Goal: Information Seeking & Learning: Learn about a topic

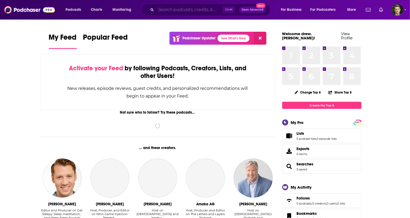
click at [163, 10] on input "Search podcasts, credits, & more..." at bounding box center [189, 10] width 67 height 8
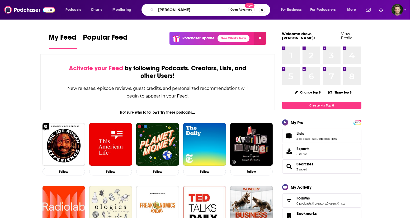
type input "[PERSON_NAME]"
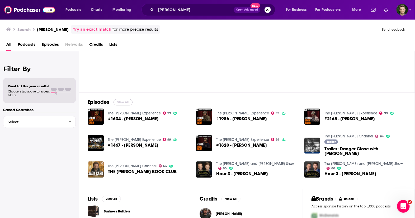
click at [123, 100] on button "View All" at bounding box center [123, 102] width 19 height 6
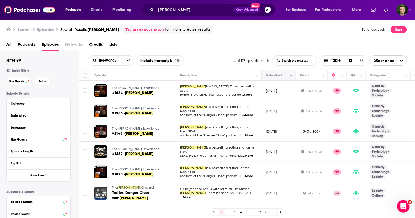
click at [277, 76] on icon "Move" at bounding box center [278, 75] width 6 height 6
click at [291, 76] on icon "Column Actions" at bounding box center [291, 75] width 3 height 3
click at [290, 75] on div at bounding box center [207, 109] width 415 height 218
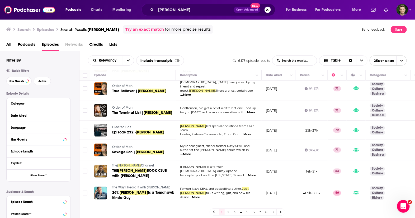
scroll to position [388, 0]
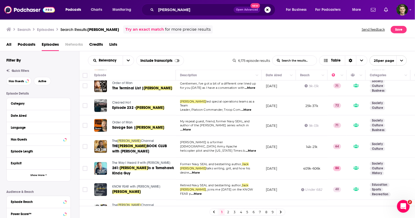
click at [229, 212] on link "2" at bounding box center [228, 212] width 5 height 6
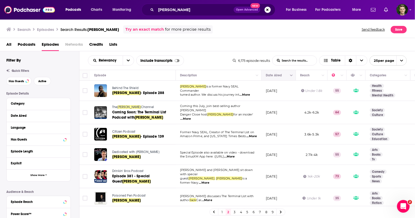
click at [291, 74] on icon "Column Actions" at bounding box center [291, 75] width 3 height 3
click at [279, 74] on div at bounding box center [207, 109] width 415 height 218
click at [273, 75] on button "Move" at bounding box center [278, 75] width 26 height 6
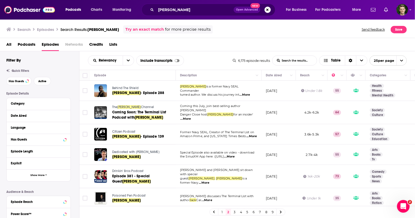
click at [131, 54] on div "Relevancy List Search Input Search the results... Include transcripts Table 6,1…" at bounding box center [247, 60] width 336 height 18
click at [130, 57] on button "open menu" at bounding box center [128, 61] width 11 height 10
click at [112, 80] on span "By Rating" at bounding box center [114, 78] width 31 height 3
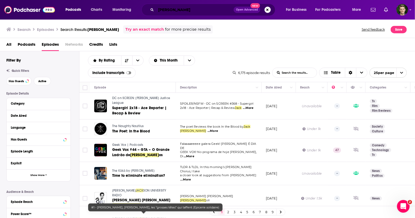
click at [171, 12] on input "jack carr" at bounding box center [195, 10] width 78 height 8
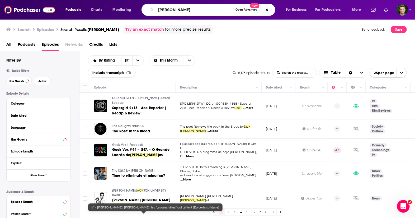
click at [172, 11] on input "jack carr" at bounding box center [194, 10] width 77 height 8
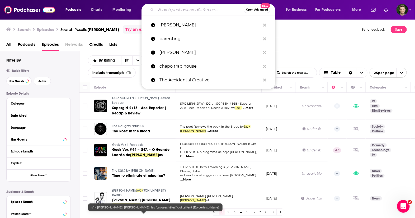
click at [125, 40] on div "All Podcasts Episodes Networks Credits Lists" at bounding box center [208, 45] width 405 height 11
click at [185, 7] on input "Search podcasts, credits, & more..." at bounding box center [200, 10] width 88 height 8
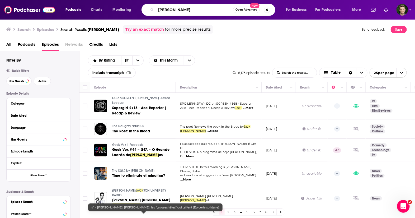
type input "brad thor"
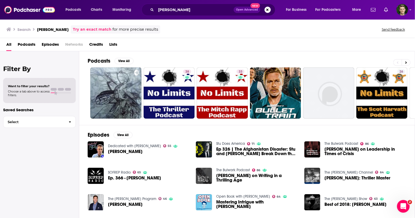
click at [44, 44] on span "Episodes" at bounding box center [50, 45] width 17 height 11
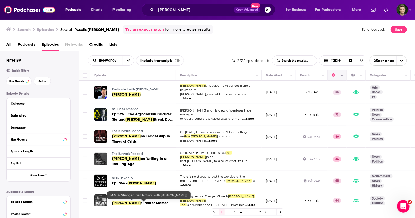
click at [342, 73] on button "Column Actions" at bounding box center [342, 75] width 6 height 6
click at [115, 60] on div at bounding box center [207, 109] width 415 height 218
click at [127, 60] on icon "open menu" at bounding box center [128, 61] width 3 height 2
click at [111, 103] on div "Power Score" at bounding box center [111, 105] width 46 height 9
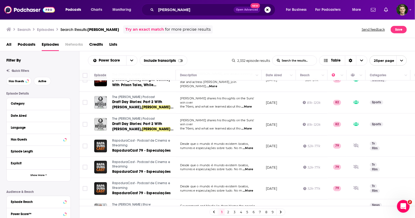
scroll to position [422, 0]
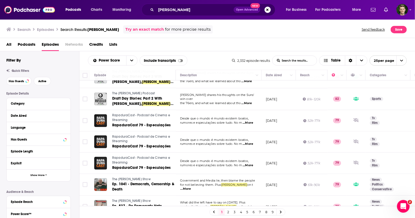
click at [230, 211] on link "2" at bounding box center [228, 212] width 5 height 6
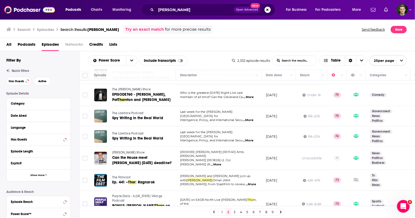
scroll to position [432, 0]
click at [234, 212] on link "3" at bounding box center [234, 212] width 5 height 6
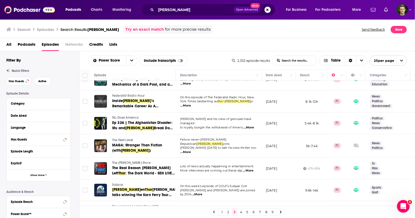
scroll to position [397, 0]
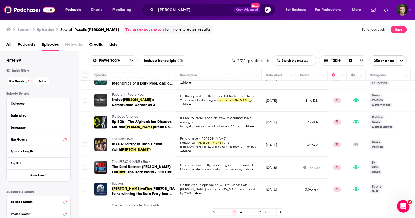
click at [240, 213] on link "4" at bounding box center [240, 212] width 5 height 6
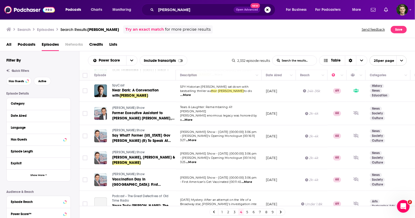
scroll to position [455, 0]
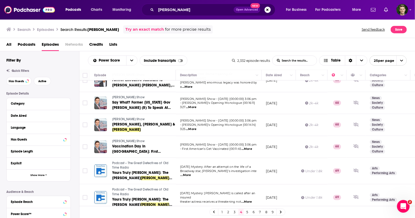
click at [246, 211] on link "5" at bounding box center [247, 212] width 5 height 6
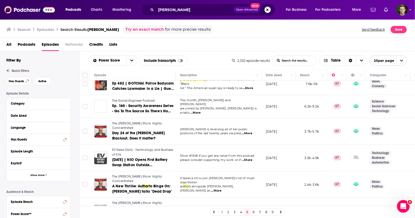
scroll to position [444, 0]
click at [255, 212] on link "6" at bounding box center [253, 212] width 5 height 6
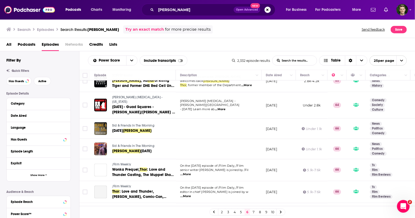
scroll to position [431, 0]
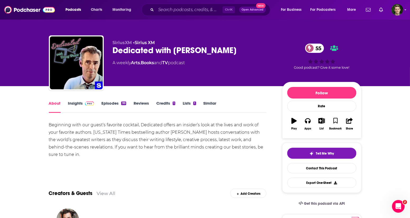
click at [80, 105] on link "Insights" at bounding box center [81, 107] width 26 height 12
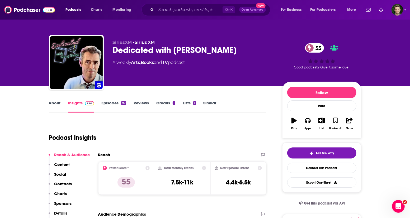
scroll to position [33, 0]
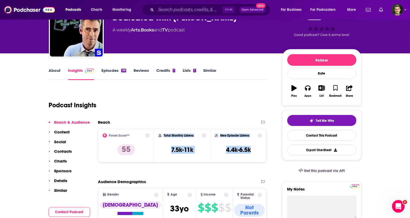
drag, startPoint x: 254, startPoint y: 151, endPoint x: 158, endPoint y: 132, distance: 98.1
click at [158, 132] on div "Power Score™ 55 Total Monthly Listens 7.5k-11k New Episode Listens 4.4k-6.5k" at bounding box center [182, 145] width 169 height 33
copy div "Total Monthly Listens 7.5k-11k New Episode Listens 4.4k-6.5k"
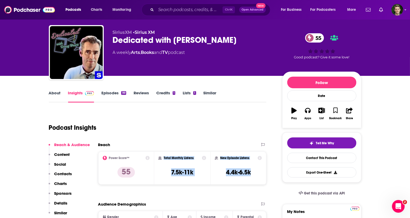
scroll to position [0, 0]
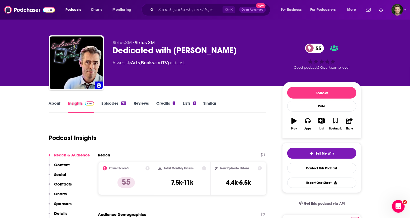
click at [100, 104] on div "Insights" at bounding box center [85, 107] width 34 height 12
click at [104, 105] on link "Episodes 99" at bounding box center [113, 107] width 25 height 12
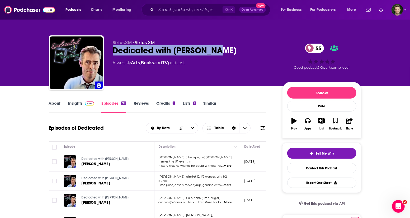
drag, startPoint x: 155, startPoint y: 50, endPoint x: 110, endPoint y: 53, distance: 45.0
click at [110, 53] on div "SiriusXM • Sirius XM Dedicated with Doug Brunt 55 A weekly Arts , Books and TV …" at bounding box center [205, 63] width 313 height 57
copy h2 "Dedicated with [PERSON_NAME]"
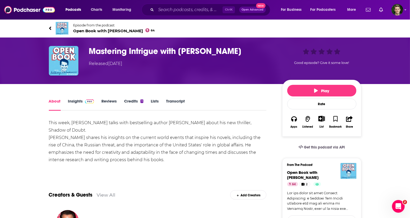
click at [74, 102] on link "Insights" at bounding box center [81, 105] width 26 height 12
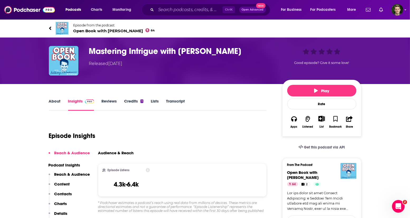
click at [104, 99] on link "Reviews" at bounding box center [108, 105] width 15 height 12
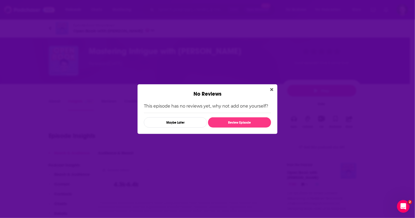
click at [270, 88] on button "Close" at bounding box center [271, 89] width 7 height 7
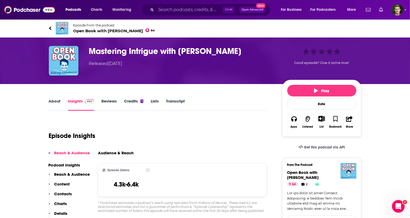
click at [54, 102] on link "About" at bounding box center [55, 105] width 12 height 12
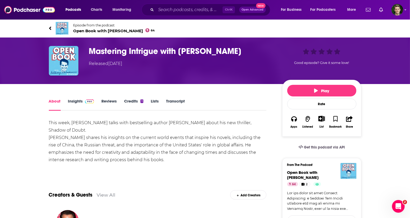
click at [96, 29] on span "Open Book with Anthony Scaramucci 64" at bounding box center [114, 30] width 82 height 5
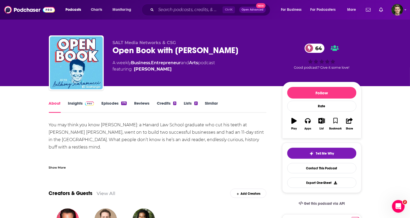
click at [107, 103] on link "Episodes 171" at bounding box center [113, 107] width 25 height 12
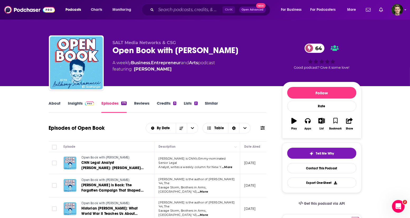
click at [77, 104] on link "Insights" at bounding box center [81, 107] width 26 height 12
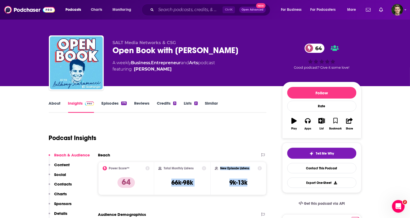
drag, startPoint x: 259, startPoint y: 181, endPoint x: 166, endPoint y: 183, distance: 93.0
click at [166, 183] on div "Power Score™ 64 Total Monthly Listens 66k-98k New Episode Listens 9k-13k" at bounding box center [182, 178] width 169 height 33
drag, startPoint x: 157, startPoint y: 167, endPoint x: 255, endPoint y: 190, distance: 100.1
click at [255, 190] on div "Power Score™ 64 Total Monthly Listens 66k-98k New Episode Listens 9k-13k" at bounding box center [182, 178] width 169 height 33
copy div "Total Monthly Listens 66k-98k New Episode Listens 9k-13k"
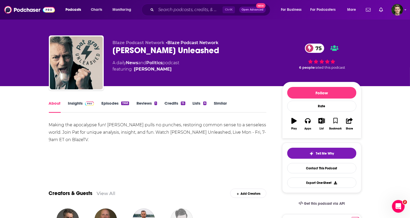
click at [74, 105] on link "Insights" at bounding box center [81, 107] width 26 height 12
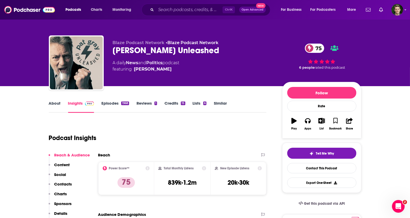
click at [113, 104] on link "Episodes 1968" at bounding box center [114, 107] width 27 height 12
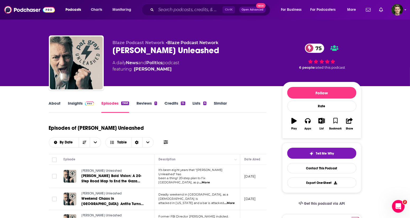
click at [87, 103] on img at bounding box center [89, 103] width 9 height 4
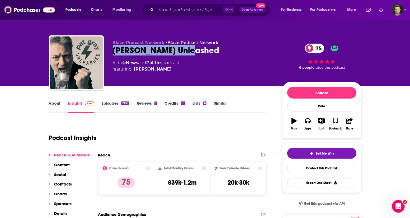
drag, startPoint x: 193, startPoint y: 49, endPoint x: 108, endPoint y: 52, distance: 84.6
click at [108, 52] on div "Blaze Podcast Network • Blaze Podcast Network Pat Gray Unleashed 75 A daily New…" at bounding box center [205, 63] width 313 height 57
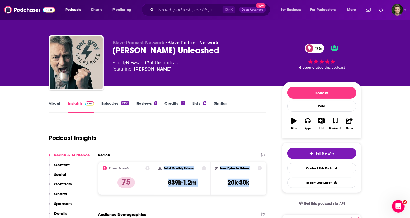
drag, startPoint x: 252, startPoint y: 183, endPoint x: 160, endPoint y: 171, distance: 92.5
click at [160, 171] on div "Power Score™ 75 Total Monthly Listens 839k-1.2m New Episode Listens 20k-30k" at bounding box center [182, 178] width 169 height 33
copy div "Total Monthly Listens 839k-1.2m New Episode Listens 20k-30k"
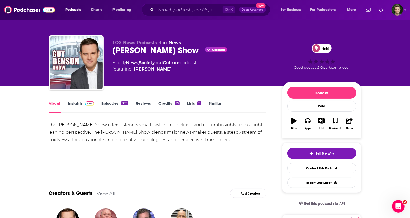
click at [75, 103] on link "Insights" at bounding box center [81, 107] width 26 height 12
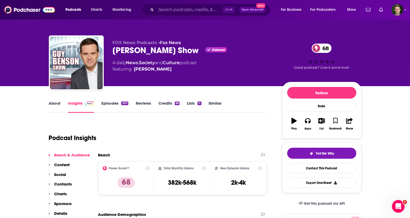
click at [115, 102] on link "Episodes 3311" at bounding box center [114, 107] width 27 height 12
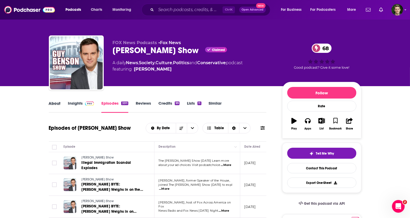
click at [63, 104] on div "About" at bounding box center [58, 107] width 19 height 12
click at [61, 104] on div "About" at bounding box center [58, 107] width 19 height 12
click at [58, 104] on link "About" at bounding box center [55, 107] width 12 height 12
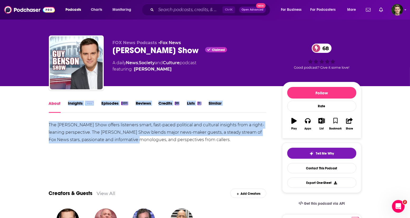
drag, startPoint x: 61, startPoint y: 105, endPoint x: 164, endPoint y: 145, distance: 110.4
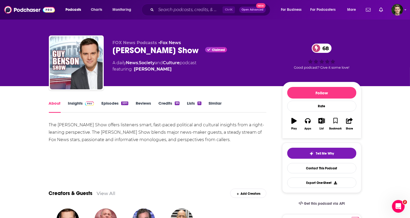
click at [76, 104] on link "Insights" at bounding box center [81, 107] width 26 height 12
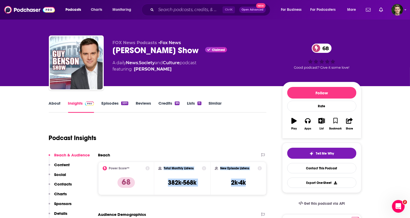
drag, startPoint x: 251, startPoint y: 183, endPoint x: 159, endPoint y: 166, distance: 94.2
click at [159, 166] on div "Power Score™ 68 Total Monthly Listens 382k-568k New Episode Listens 2k-4k" at bounding box center [182, 178] width 169 height 33
copy div "Total Monthly Listens 382k-568k New Episode Listens 2k-4k"
drag, startPoint x: 148, startPoint y: 19, endPoint x: 169, endPoint y: -25, distance: 48.2
click at [169, 0] on html "Podcasts Charts Monitoring Ctrl K Open Advanced New For Business For Podcasters…" at bounding box center [205, 109] width 410 height 218
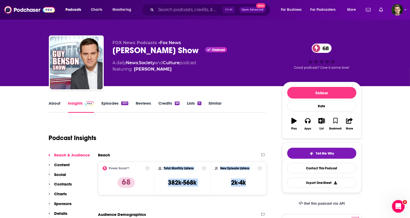
drag, startPoint x: 249, startPoint y: 183, endPoint x: 163, endPoint y: 167, distance: 87.7
click at [163, 167] on div "Power Score™ 68 Total Monthly Listens 382k-568k New Episode Listens 2k-4k" at bounding box center [182, 178] width 169 height 33
copy div "Total Monthly Listens 382k-568k New Episode Listens 2k-4k"
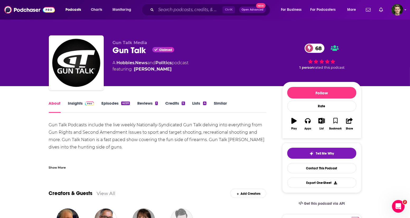
click at [71, 105] on link "Insights" at bounding box center [81, 107] width 26 height 12
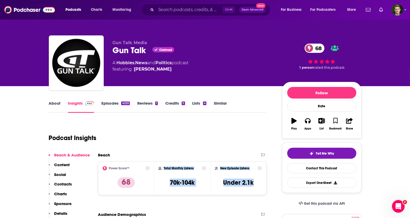
drag, startPoint x: 259, startPoint y: 184, endPoint x: 162, endPoint y: 170, distance: 98.1
click at [162, 170] on div "Power Score™ 68 Total Monthly Listens 70k-104k New Episode Listens Under 2.1k" at bounding box center [182, 178] width 169 height 33
copy div "Total Monthly Listens 70k-104k New Episode Listens Under 2.1k"
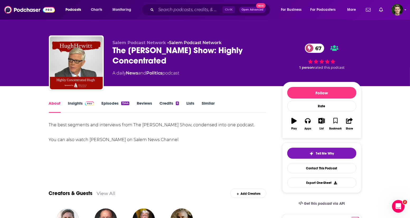
click at [77, 104] on link "Insights" at bounding box center [81, 107] width 26 height 12
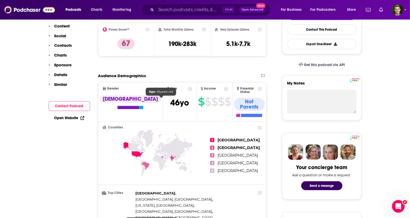
scroll to position [33, 0]
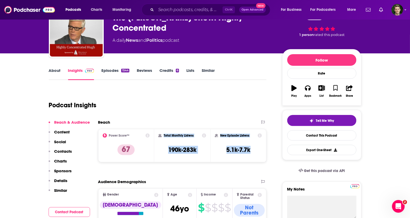
drag, startPoint x: 255, startPoint y: 150, endPoint x: 160, endPoint y: 134, distance: 96.4
click at [160, 134] on div "Power Score™ 67 Total Monthly Listens 190k-283k New Episode Listens 5.1k-7.7k" at bounding box center [182, 145] width 169 height 33
click at [165, 164] on div "Reach Power Score™ 67 Total Monthly Listens 190k-283k New Episode Listens 5.1k-…" at bounding box center [182, 143] width 169 height 47
drag, startPoint x: 255, startPoint y: 152, endPoint x: 160, endPoint y: 135, distance: 96.5
click at [160, 135] on div "Power Score™ 67 Total Monthly Listens 190k-283k New Episode Listens 5.1k-7.7k" at bounding box center [182, 145] width 169 height 33
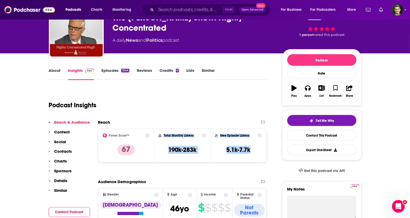
copy div "Total Monthly Listens 190k-283k New Episode Listens 5.1k-7.7k"
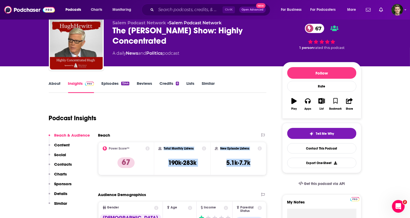
scroll to position [0, 0]
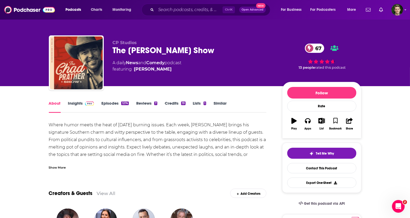
click at [76, 101] on link "Insights" at bounding box center [81, 107] width 26 height 12
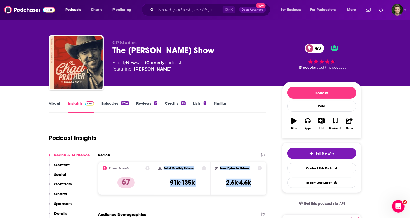
drag, startPoint x: 253, startPoint y: 184, endPoint x: 159, endPoint y: 168, distance: 95.1
click at [159, 168] on div "Power Score™ 67 Total Monthly Listens 91k-135k New Episode Listens 2.6k-4.6k" at bounding box center [182, 178] width 169 height 33
copy div "Total Monthly Listens 91k-135k New Episode Listens 2.6k-4.6k"
click at [107, 104] on link "Episodes 1274" at bounding box center [114, 107] width 27 height 12
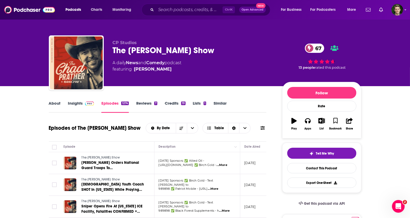
click at [86, 104] on img at bounding box center [89, 103] width 9 height 4
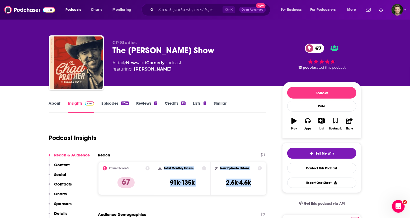
drag, startPoint x: 254, startPoint y: 181, endPoint x: 162, endPoint y: 165, distance: 92.8
click at [162, 165] on div "Power Score™ 67 Total Monthly Listens 91k-135k New Episode Listens 2.6k-4.6k" at bounding box center [182, 178] width 169 height 33
copy div "Total Monthly Listens 91k-135k New Episode Listens 2.6k-4.6k"
